Goal: Information Seeking & Learning: Learn about a topic

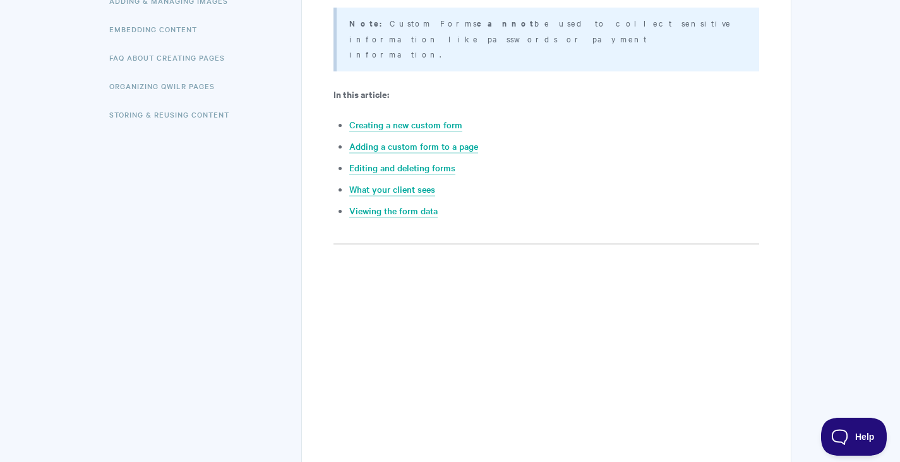
scroll to position [379, 0]
click at [417, 182] on link "What your client sees" at bounding box center [392, 189] width 86 height 14
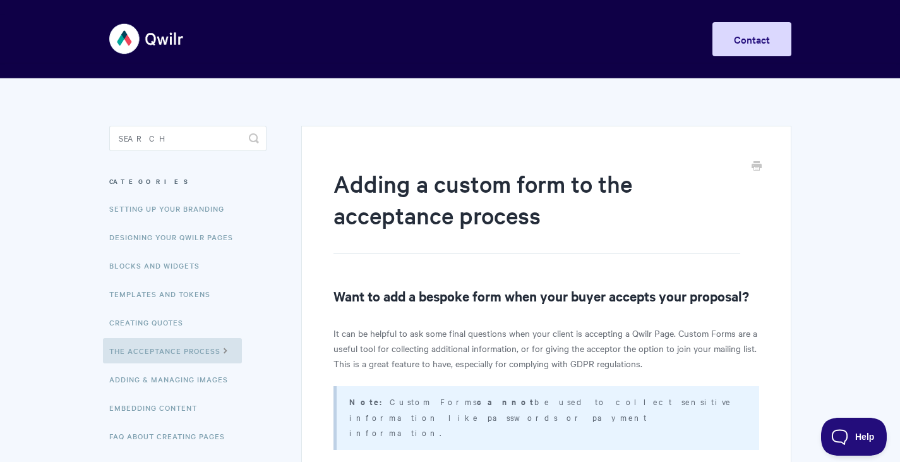
click at [159, 44] on img at bounding box center [146, 38] width 75 height 47
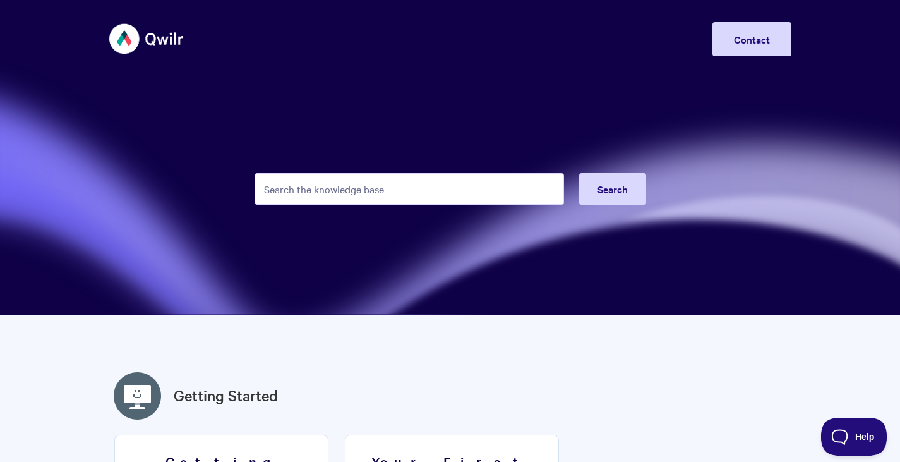
click at [363, 184] on input "Search the knowledge base" at bounding box center [410, 189] width 310 height 32
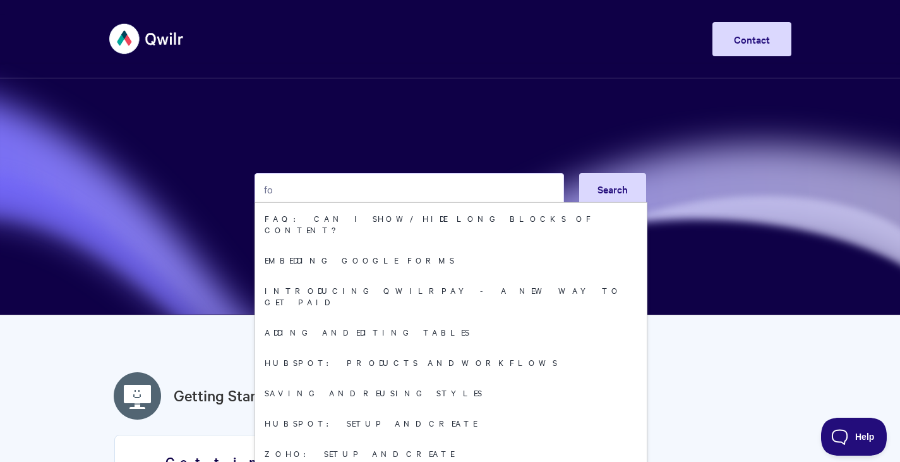
type input "f"
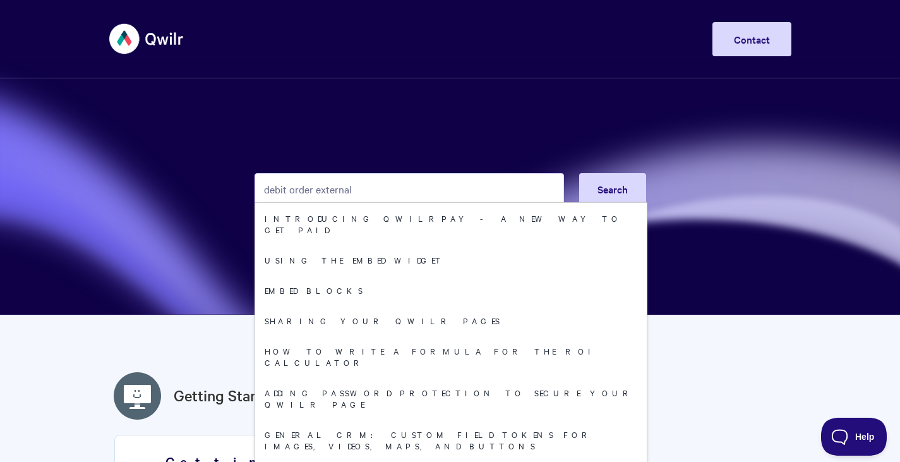
type input "debit order external"
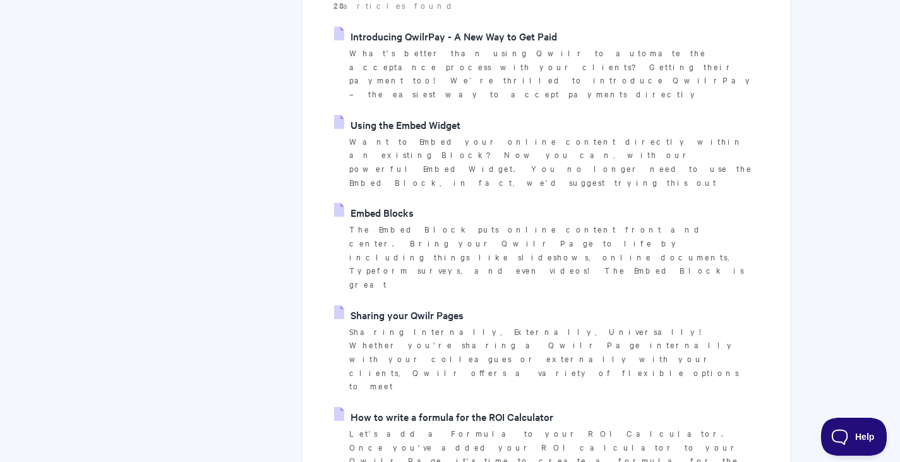
scroll to position [63, 0]
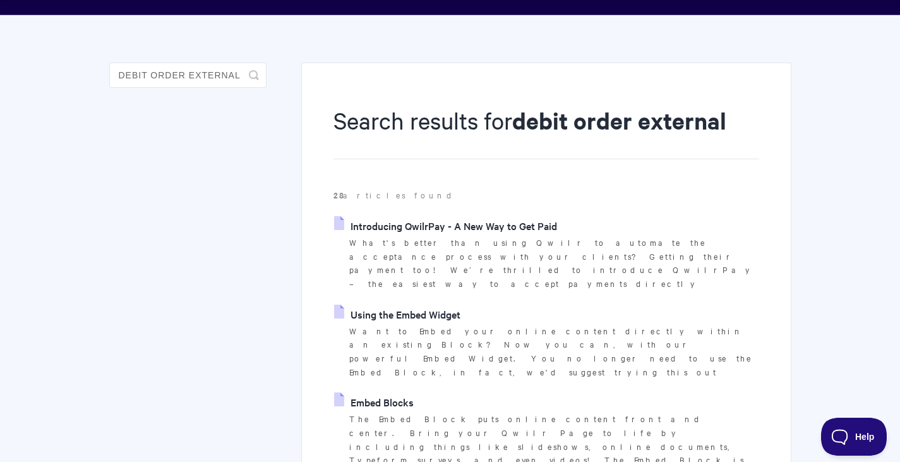
click at [443, 224] on link "Introducing QwilrPay - A New Way to Get Paid" at bounding box center [445, 225] width 223 height 19
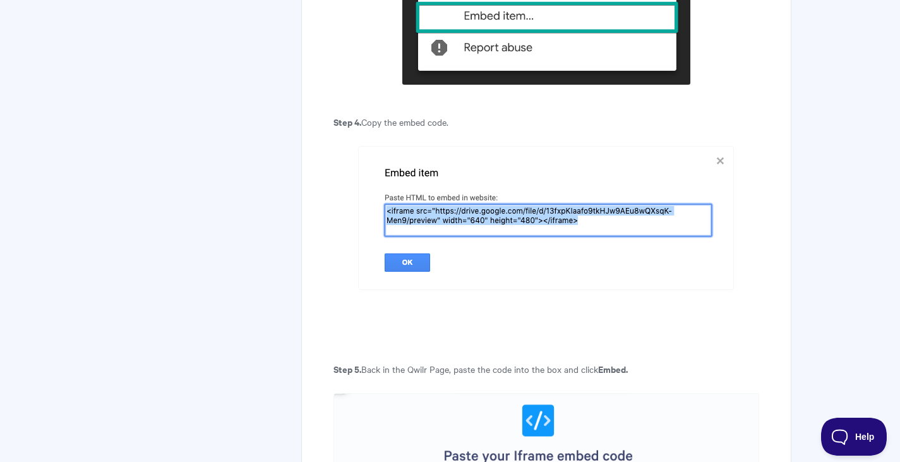
scroll to position [3466, 0]
